Goal: Task Accomplishment & Management: Use online tool/utility

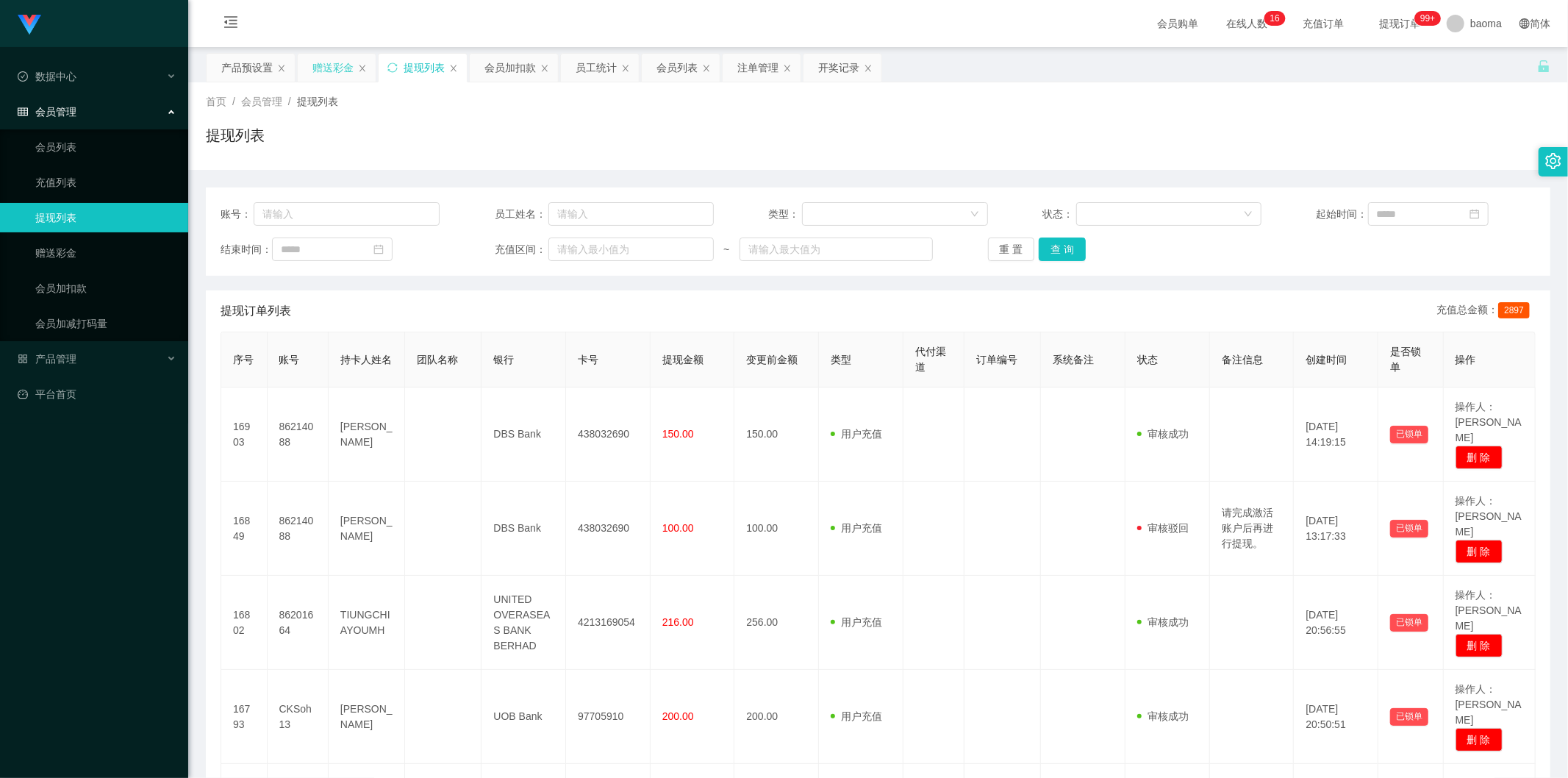
click at [324, 68] on div "赠送彩金" at bounding box center [332, 67] width 41 height 28
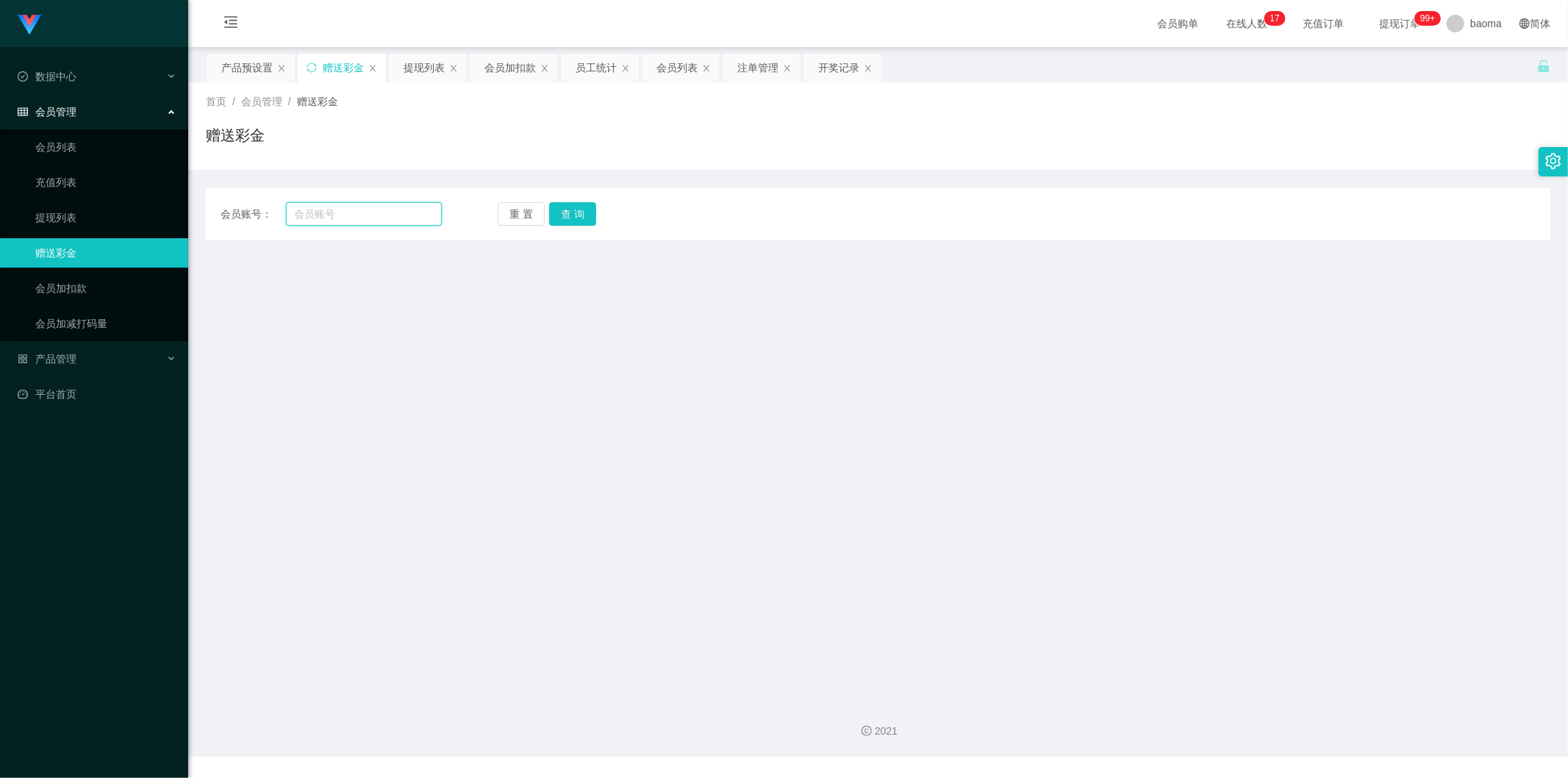
click at [357, 215] on input "text" at bounding box center [364, 213] width 157 height 23
paste input "86214088"
type input "86214088"
click at [571, 213] on button "查 询" at bounding box center [573, 213] width 47 height 23
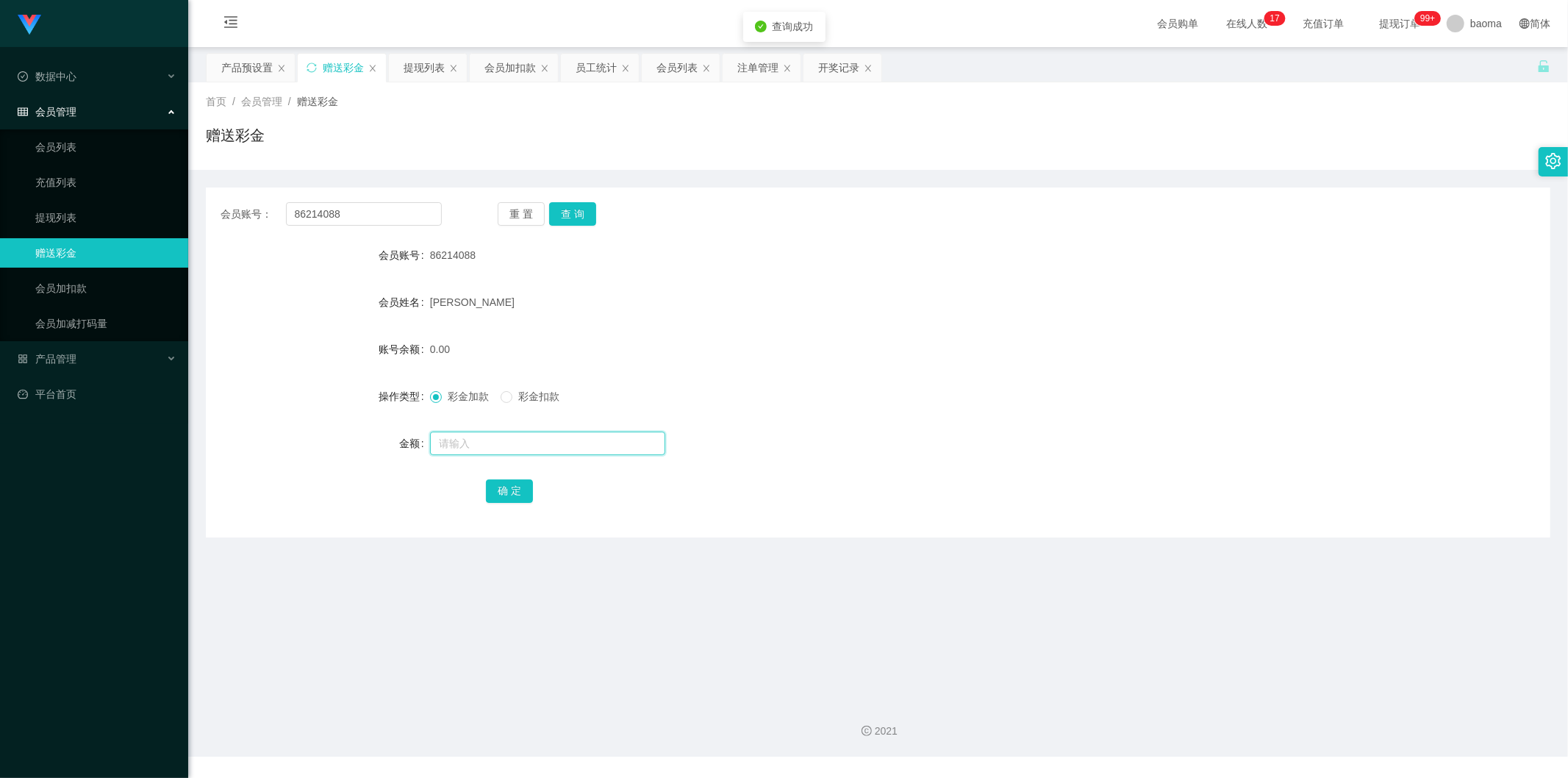
click at [469, 435] on input "text" at bounding box center [548, 443] width 235 height 23
type input "80"
click at [512, 482] on button "确 定" at bounding box center [510, 491] width 47 height 23
click at [967, 342] on div "80.00" at bounding box center [822, 349] width 785 height 29
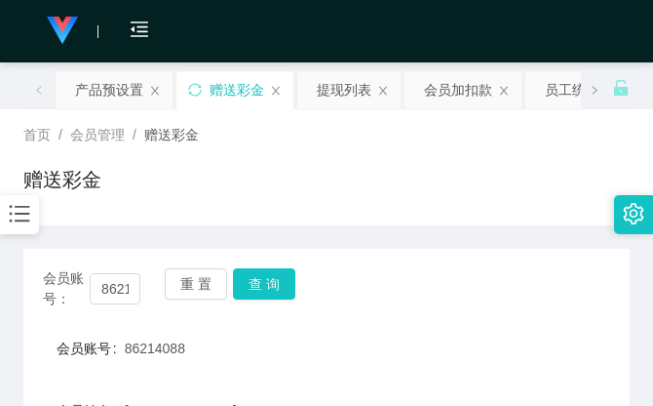
click at [462, 170] on div "赠送彩金" at bounding box center [326, 187] width 607 height 45
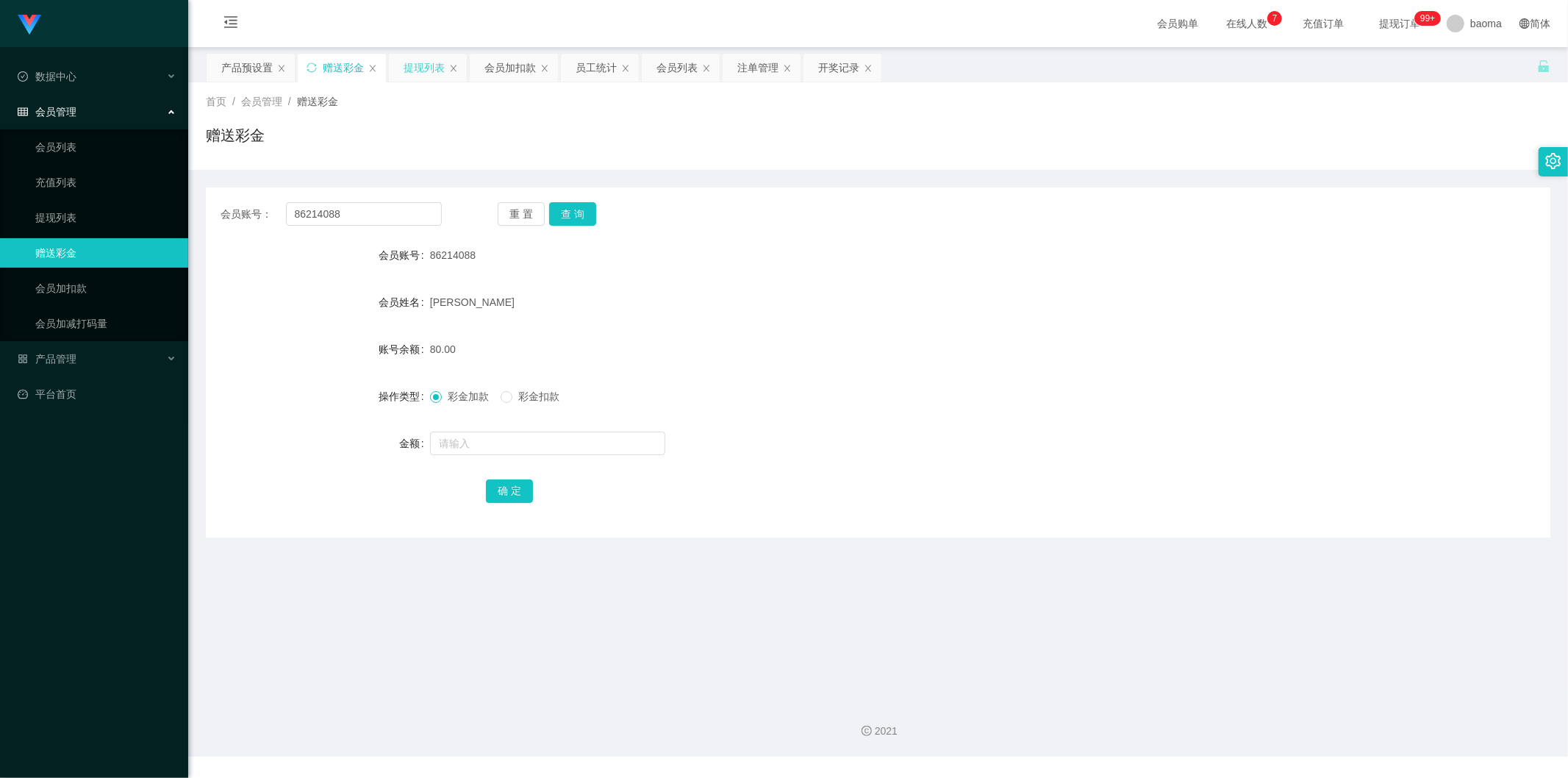
click at [422, 65] on div "提现列表" at bounding box center [424, 67] width 41 height 28
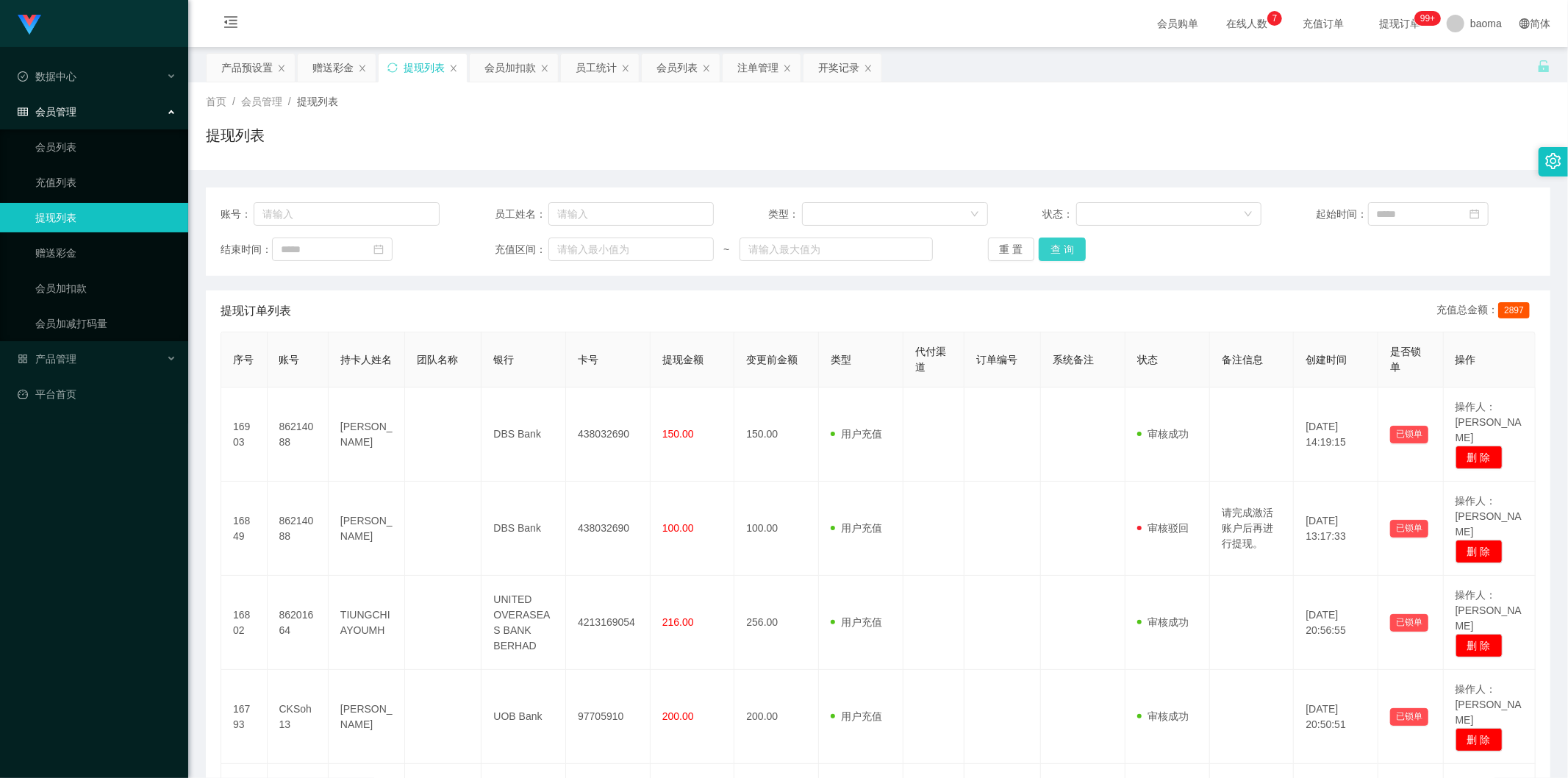
click at [1064, 245] on button "查 询" at bounding box center [1062, 249] width 47 height 23
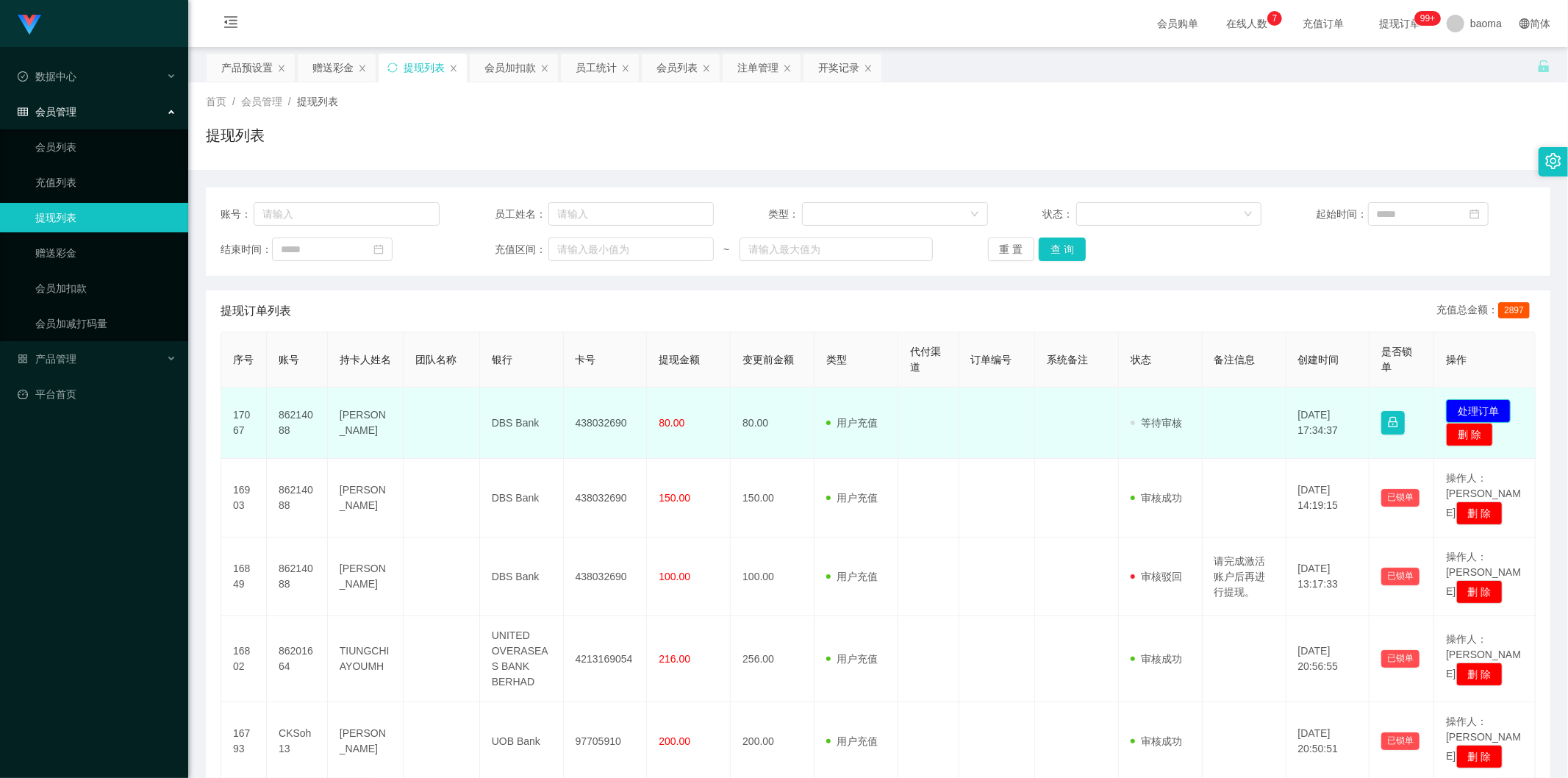
click at [1478, 402] on button "处理订单" at bounding box center [1478, 411] width 65 height 23
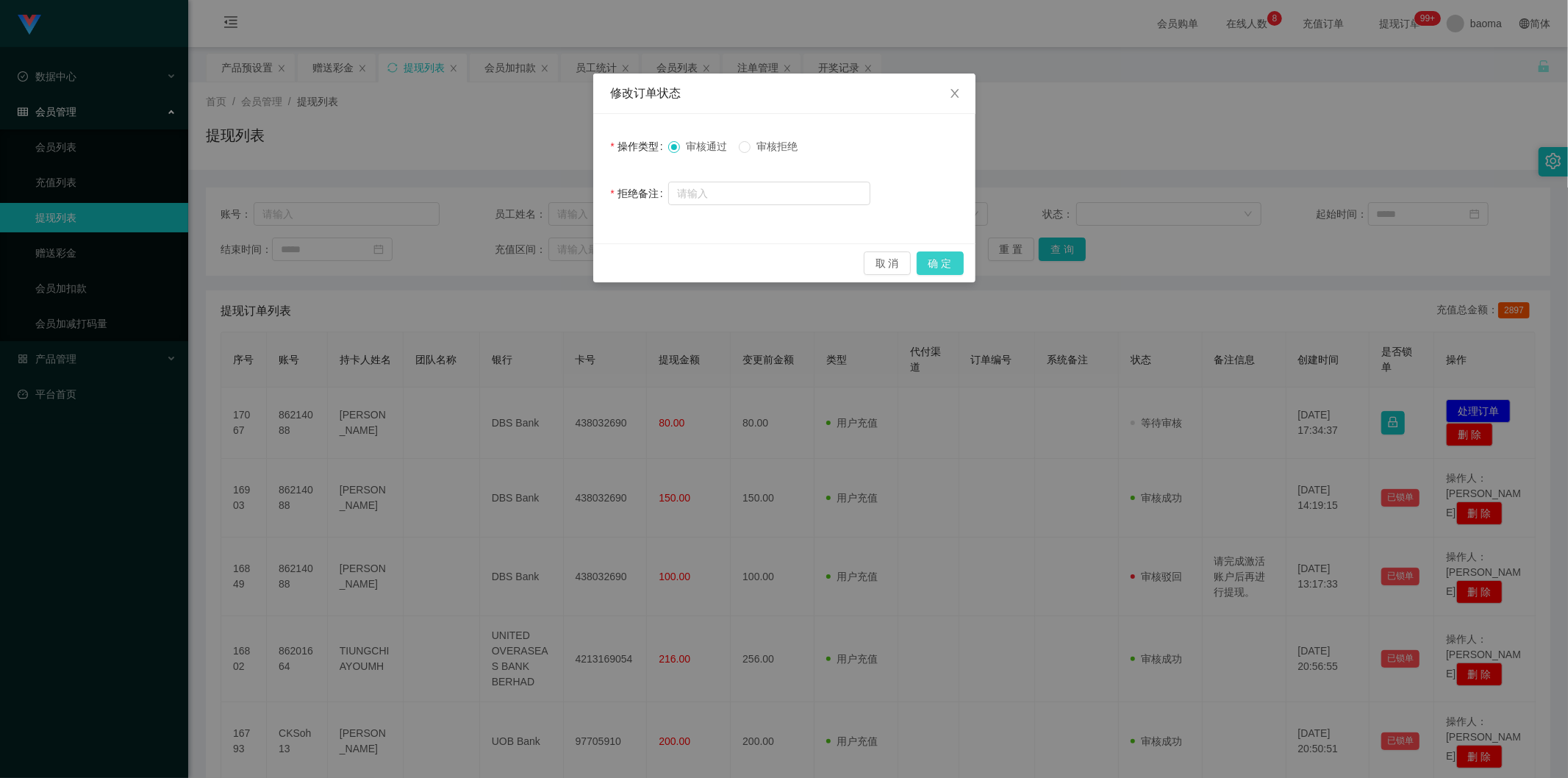
click at [948, 258] on button "确 定" at bounding box center [940, 263] width 47 height 23
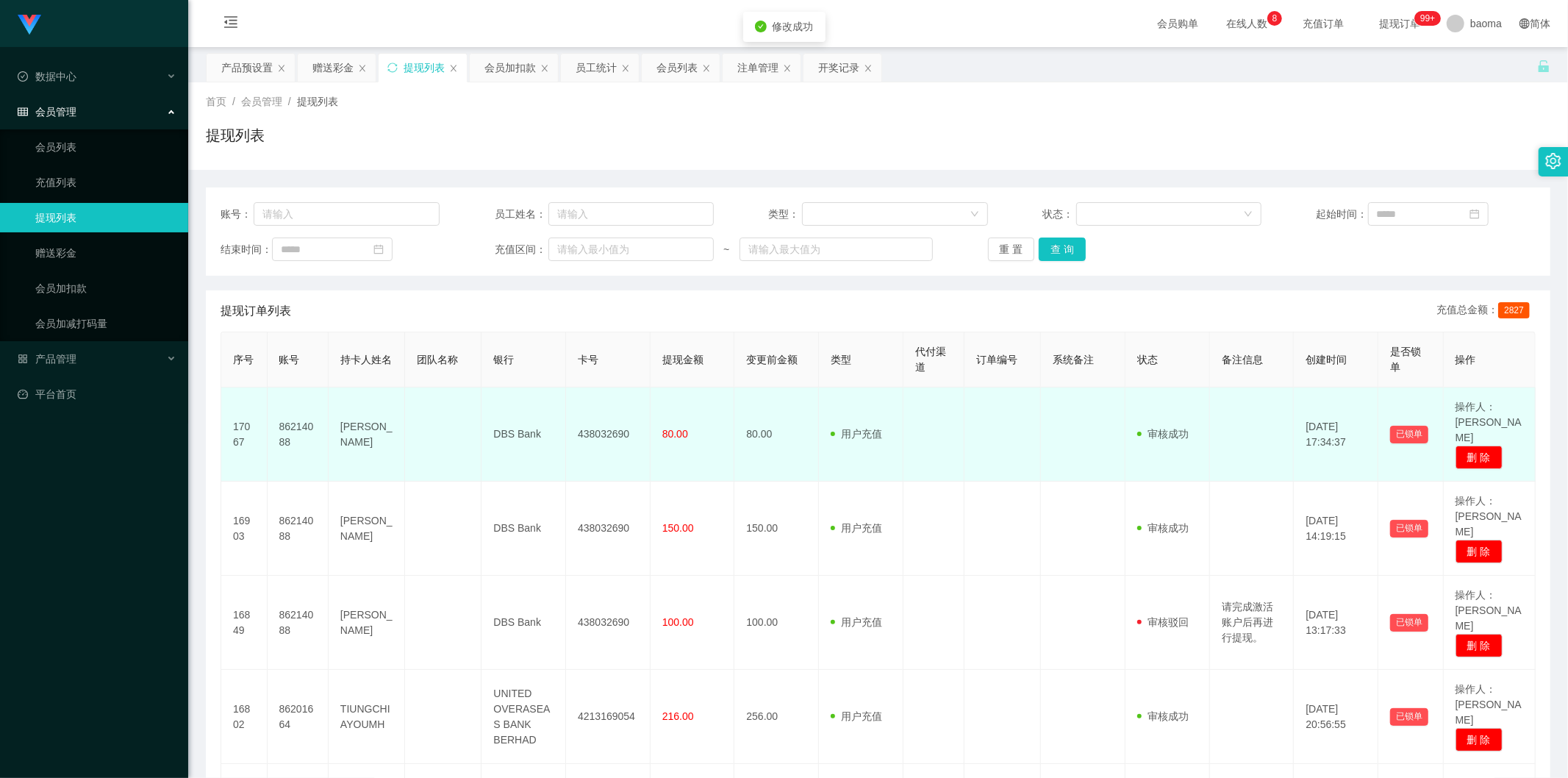
click at [601, 421] on td "438032690" at bounding box center [608, 434] width 84 height 94
click at [602, 420] on td "438032690" at bounding box center [608, 434] width 84 height 94
copy td "438032690"
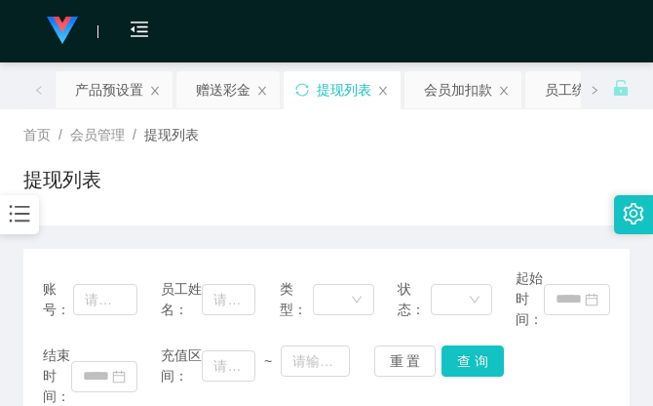
click at [472, 142] on div "首页 / 会员管理 / 提现列表 /" at bounding box center [326, 135] width 607 height 20
